Goal: Task Accomplishment & Management: Use online tool/utility

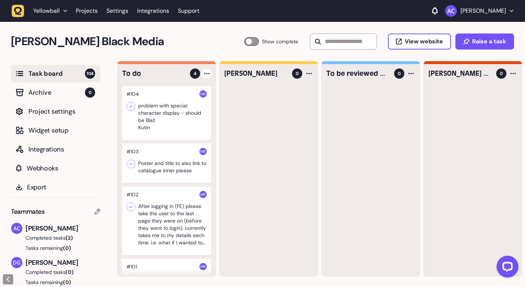
click at [208, 73] on icon at bounding box center [206, 73] width 5 height 1
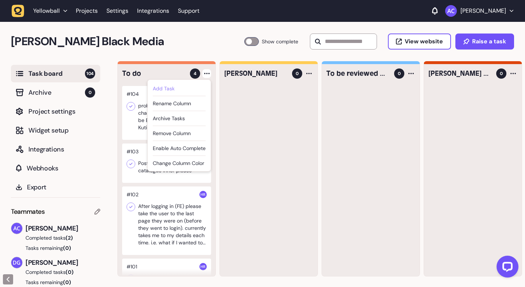
click at [198, 89] on div "Add Task" at bounding box center [179, 88] width 53 height 7
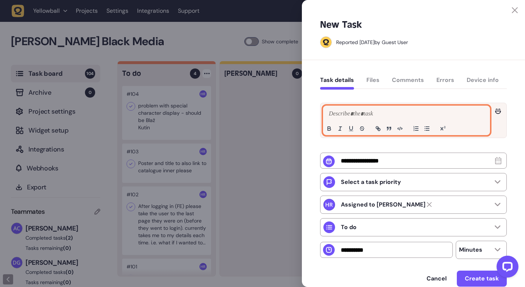
click at [389, 110] on p at bounding box center [406, 114] width 159 height 9
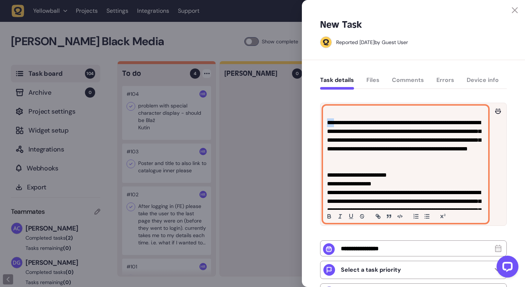
drag, startPoint x: 332, startPoint y: 122, endPoint x: 320, endPoint y: 120, distance: 12.8
click at [320, 120] on div "**********" at bounding box center [413, 164] width 187 height 123
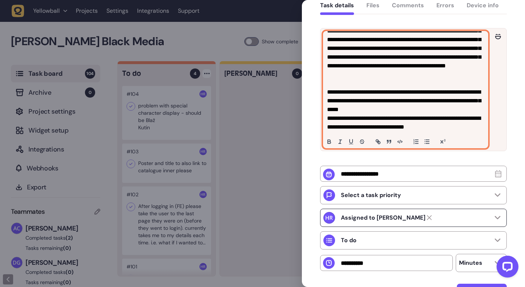
scroll to position [65, 0]
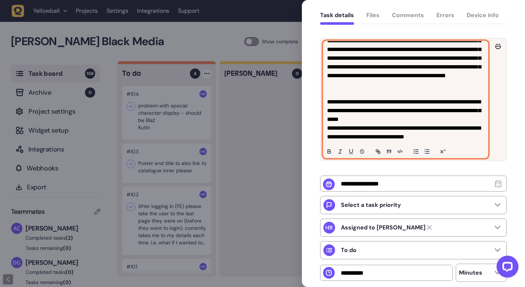
click at [460, 137] on p "**********" at bounding box center [404, 132] width 155 height 17
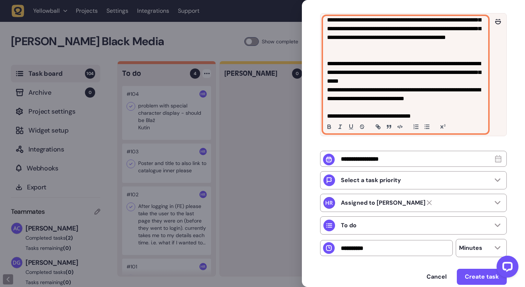
scroll to position [125, 0]
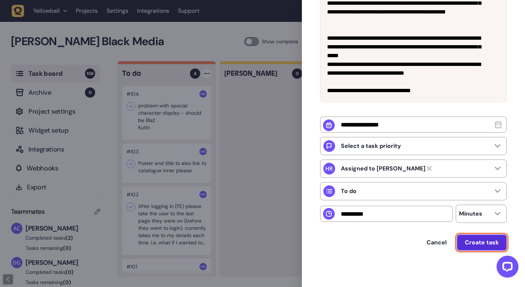
click at [481, 241] on span "Create task" at bounding box center [482, 243] width 34 height 6
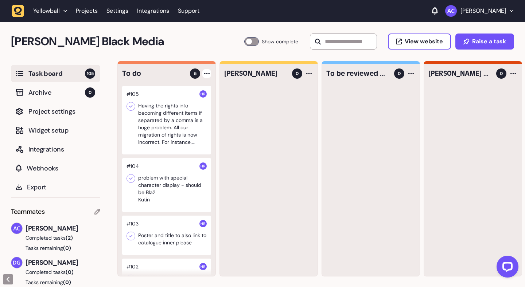
click at [206, 70] on div at bounding box center [206, 73] width 9 height 9
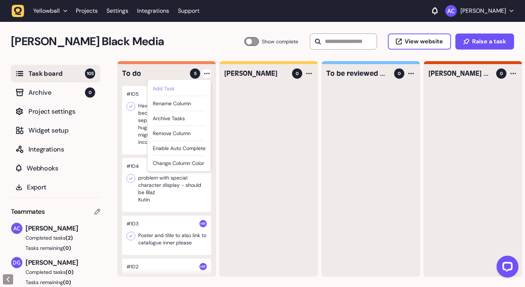
click at [179, 85] on div "Add Task" at bounding box center [179, 88] width 53 height 7
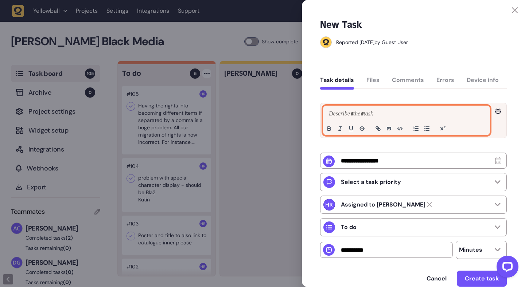
click at [384, 122] on div at bounding box center [413, 120] width 186 height 35
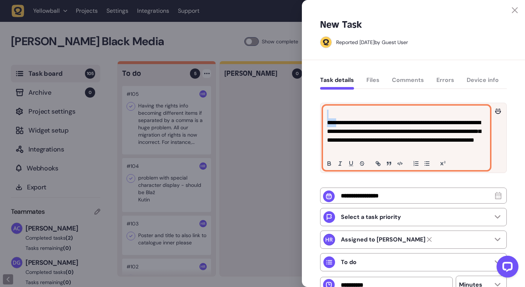
drag, startPoint x: 334, startPoint y: 124, endPoint x: 320, endPoint y: 110, distance: 19.3
click at [320, 110] on div "**********" at bounding box center [413, 138] width 186 height 70
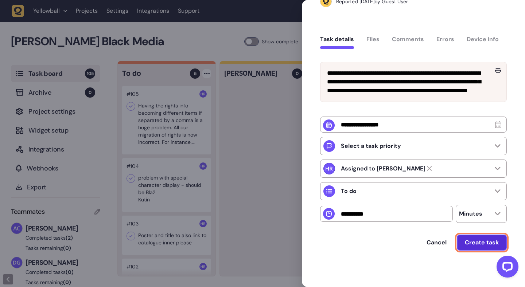
click at [468, 237] on button "Create task" at bounding box center [482, 243] width 50 height 16
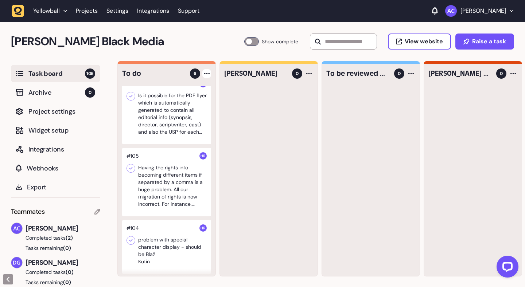
scroll to position [0, 0]
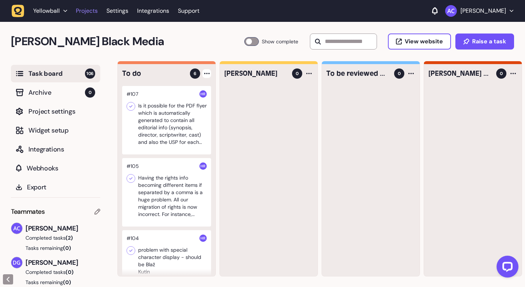
click at [87, 12] on link "Projects" at bounding box center [87, 10] width 22 height 13
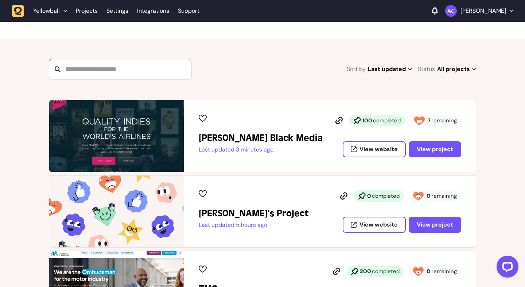
scroll to position [91, 0]
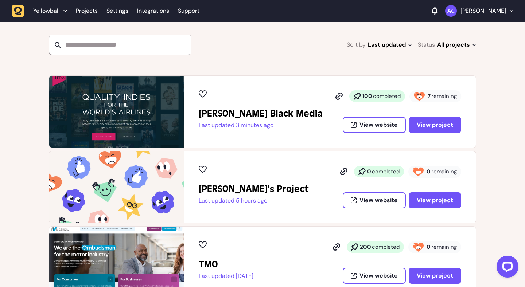
click at [284, 178] on div "[PERSON_NAME]'s Project Last updated 5 hours ago 0 completed 0 remaining View w…" at bounding box center [330, 187] width 262 height 43
click at [238, 179] on div "[PERSON_NAME]'s Project Last updated 5 hours ago" at bounding box center [254, 187] width 110 height 43
click at [408, 207] on div "View website View project" at bounding box center [399, 200] width 123 height 16
click at [418, 206] on button "View project" at bounding box center [435, 200] width 52 height 16
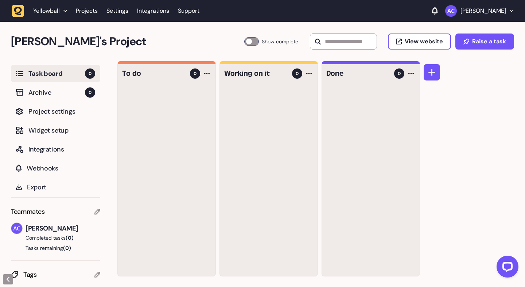
scroll to position [5, 0]
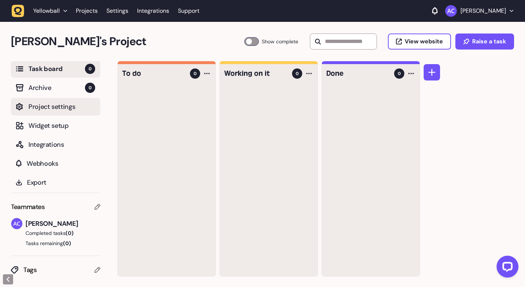
click at [70, 106] on span "Project settings" at bounding box center [61, 107] width 67 height 10
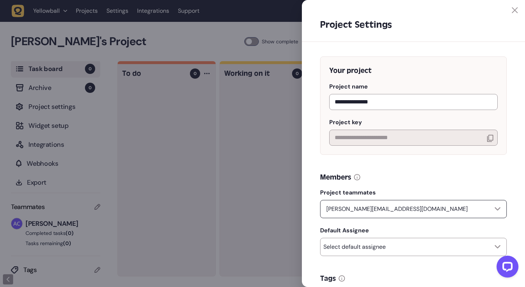
scroll to position [176, 0]
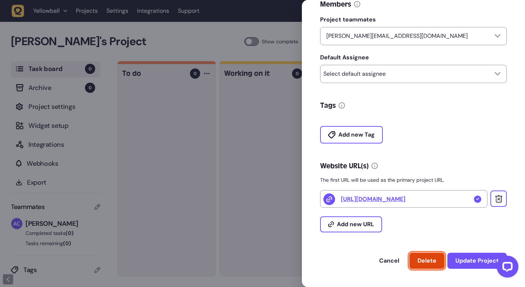
click at [430, 261] on span "Delete" at bounding box center [426, 261] width 19 height 8
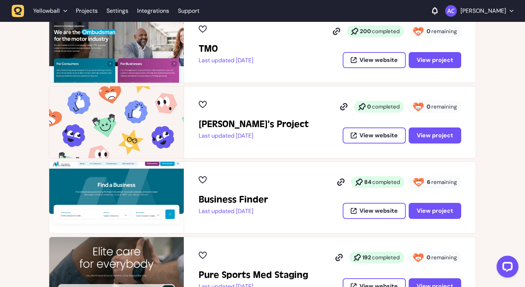
scroll to position [235, 0]
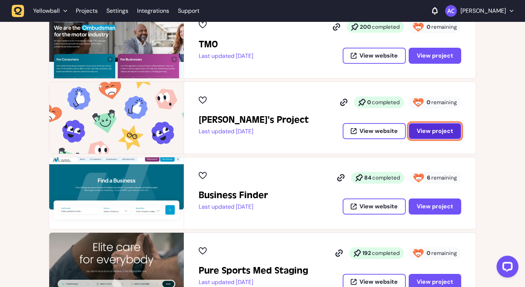
click at [446, 128] on span "View project" at bounding box center [435, 131] width 36 height 6
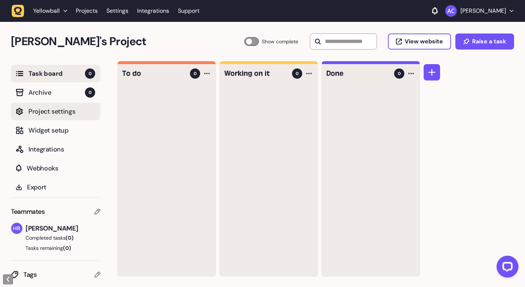
click at [79, 114] on span "Project settings" at bounding box center [61, 111] width 67 height 10
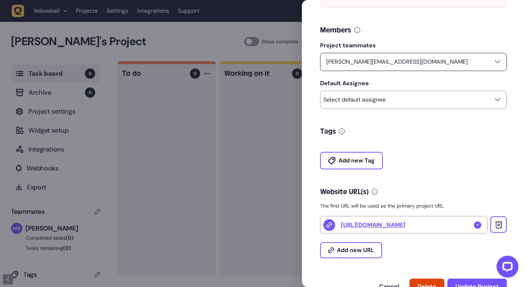
scroll to position [176, 0]
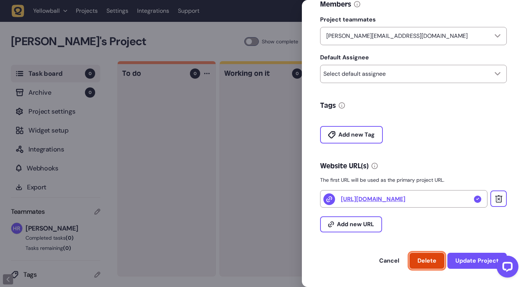
click at [427, 258] on span "Delete" at bounding box center [426, 261] width 19 height 8
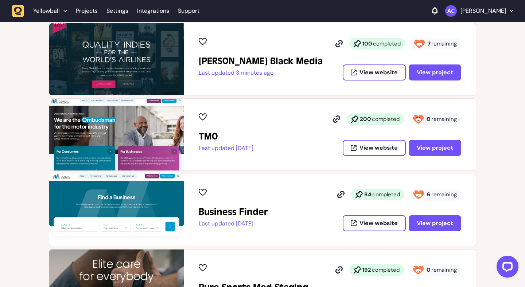
scroll to position [144, 0]
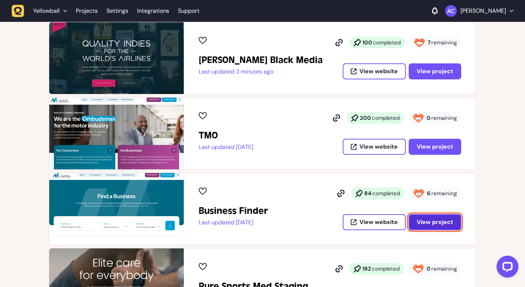
click at [423, 228] on button "View project" at bounding box center [435, 222] width 52 height 16
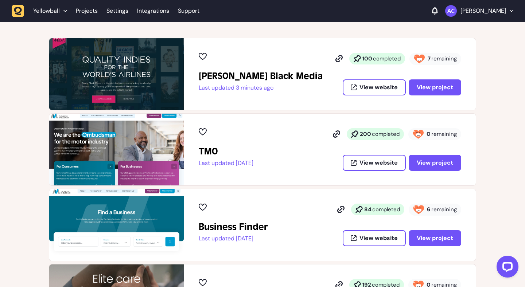
scroll to position [114, 0]
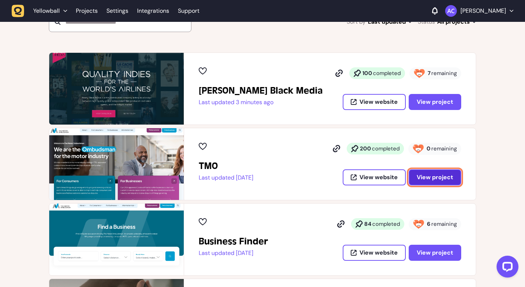
click at [423, 180] on span "View project" at bounding box center [435, 178] width 36 height 6
